Goal: Navigation & Orientation: Find specific page/section

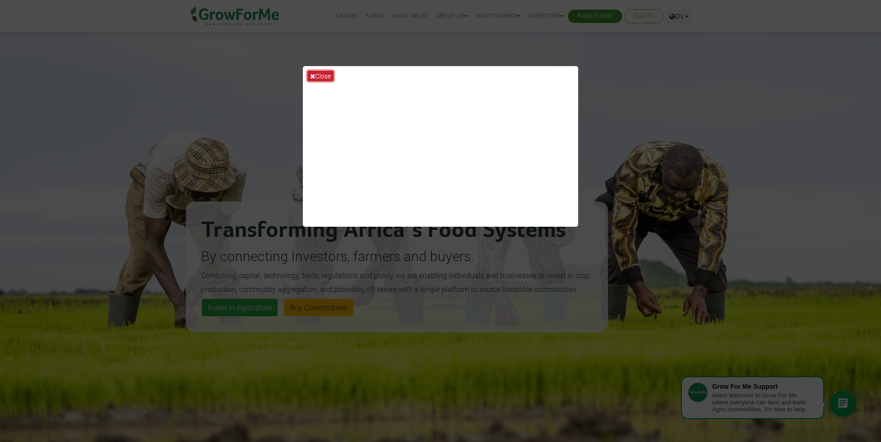
click at [323, 78] on button "Close" at bounding box center [320, 76] width 26 height 11
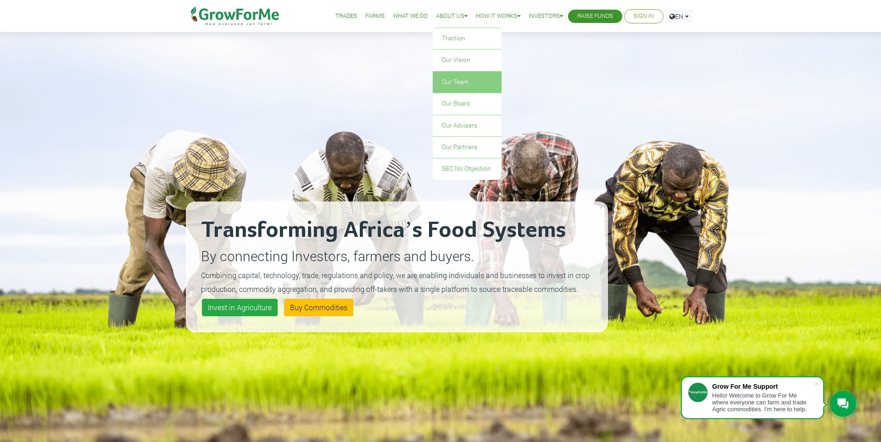
click at [462, 82] on link "Our Team" at bounding box center [466, 82] width 69 height 21
